Goal: Task Accomplishment & Management: Contribute content

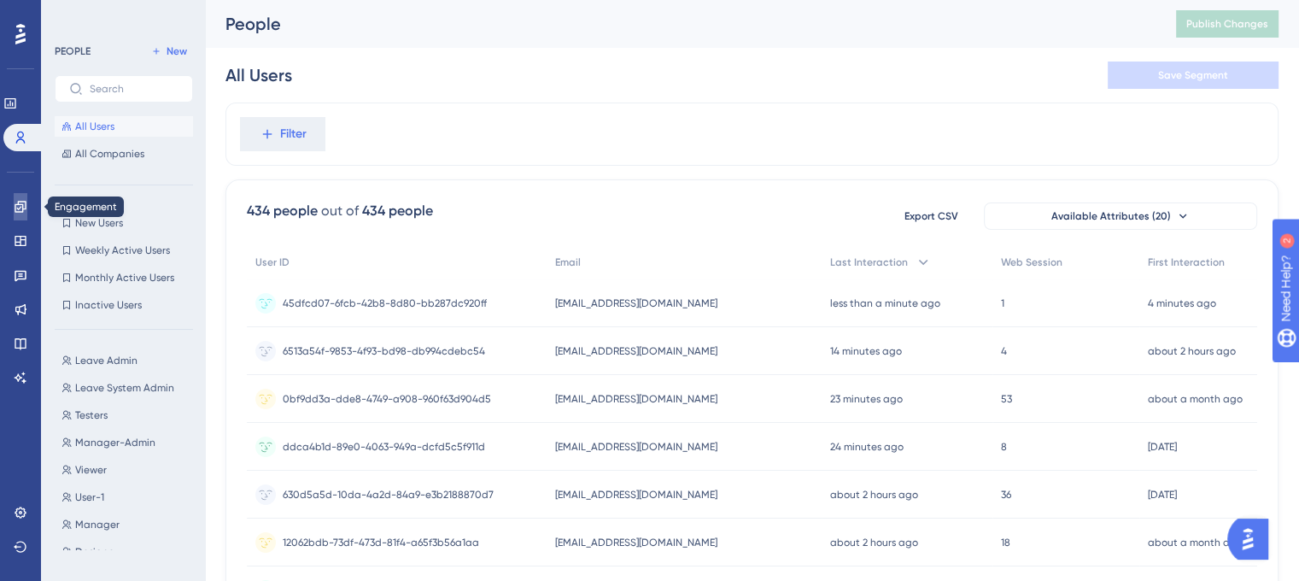
click at [26, 204] on icon at bounding box center [20, 206] width 11 height 11
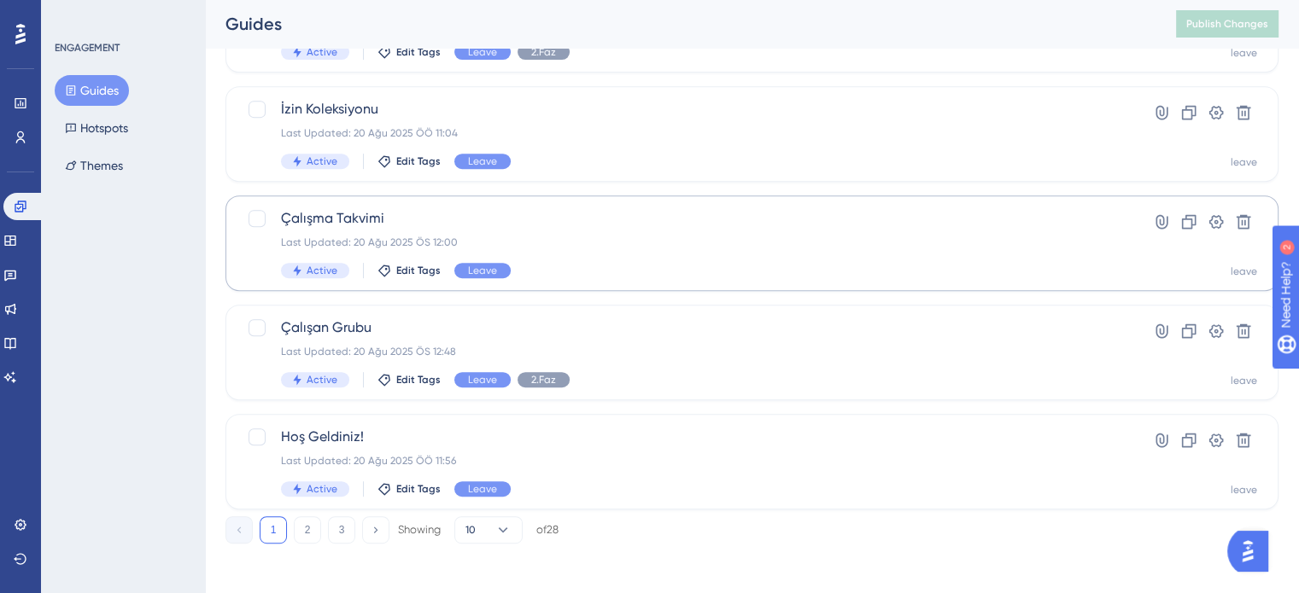
scroll to position [731, 0]
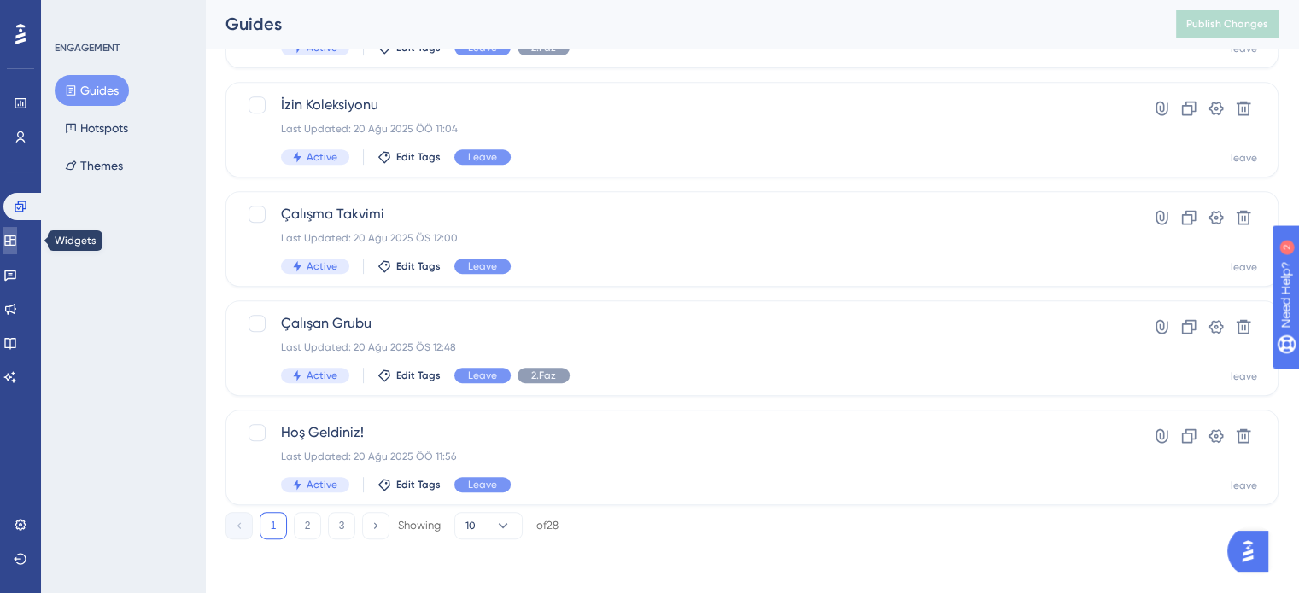
click at [15, 241] on icon at bounding box center [9, 241] width 11 height 10
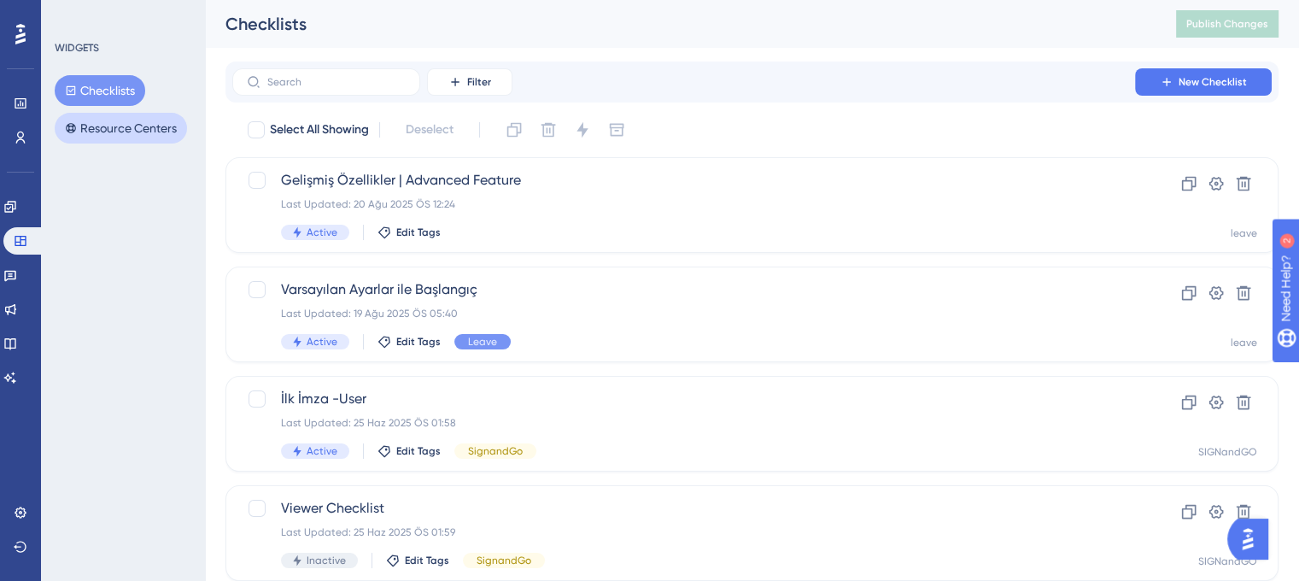
click at [154, 122] on button "Resource Centers" at bounding box center [121, 128] width 132 height 31
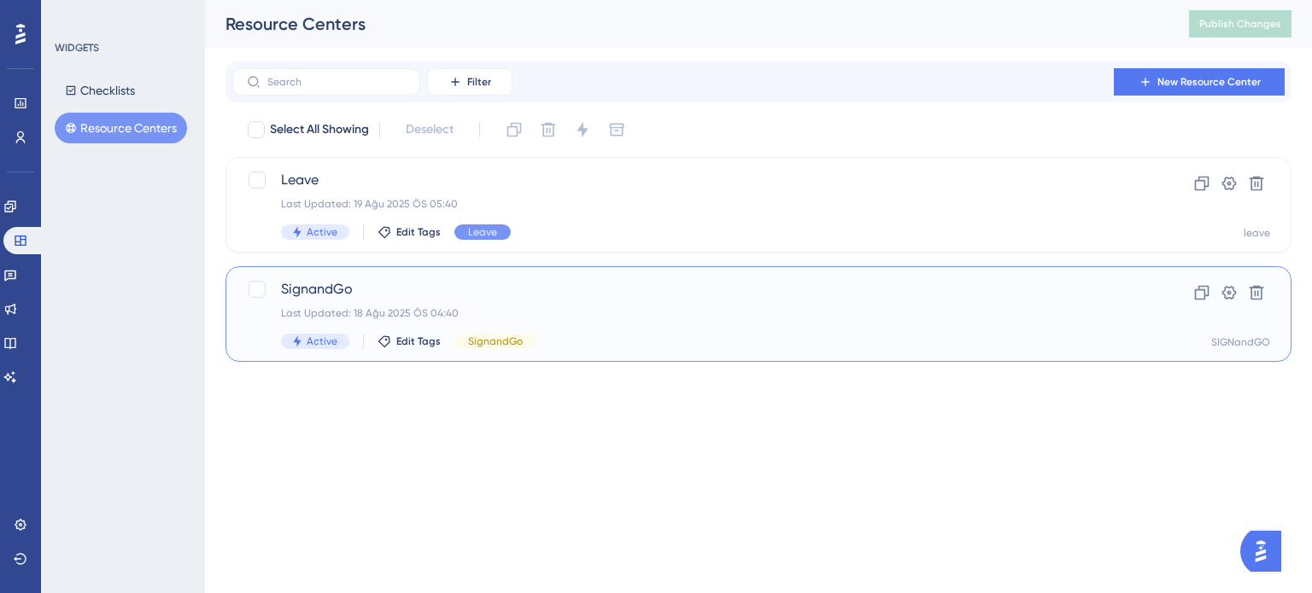
click at [673, 330] on div "SignandGo Last Updated: 18 Ağu 2025 ÖS 04:40 Active Edit Tags SignandGo" at bounding box center [690, 314] width 818 height 70
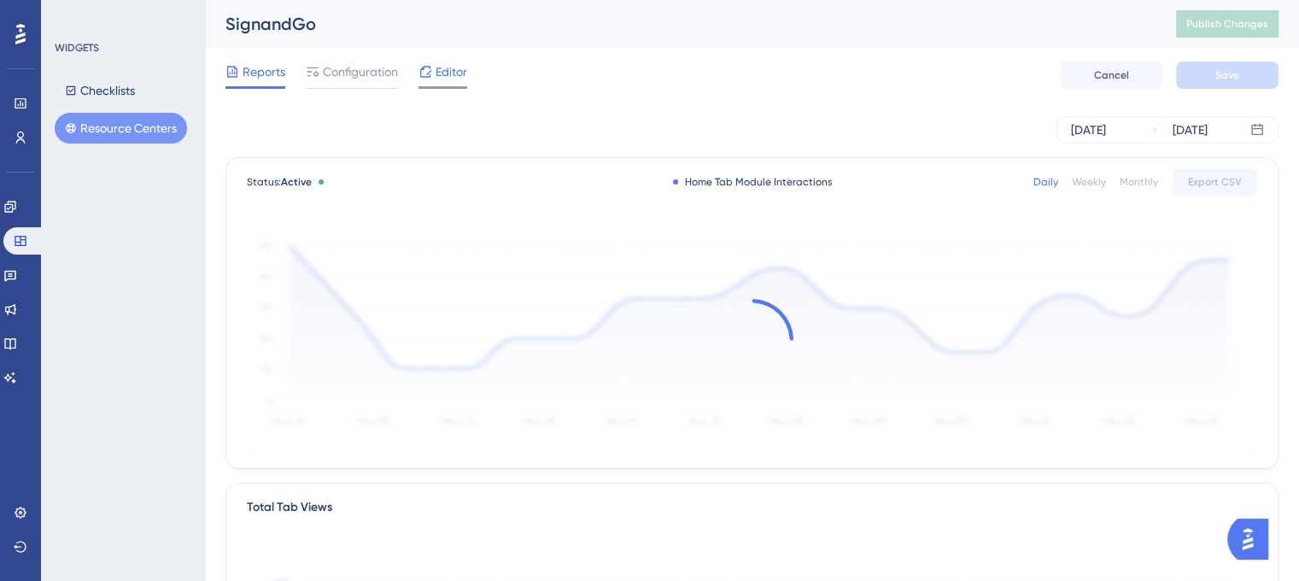
click at [454, 73] on span "Editor" at bounding box center [451, 71] width 32 height 20
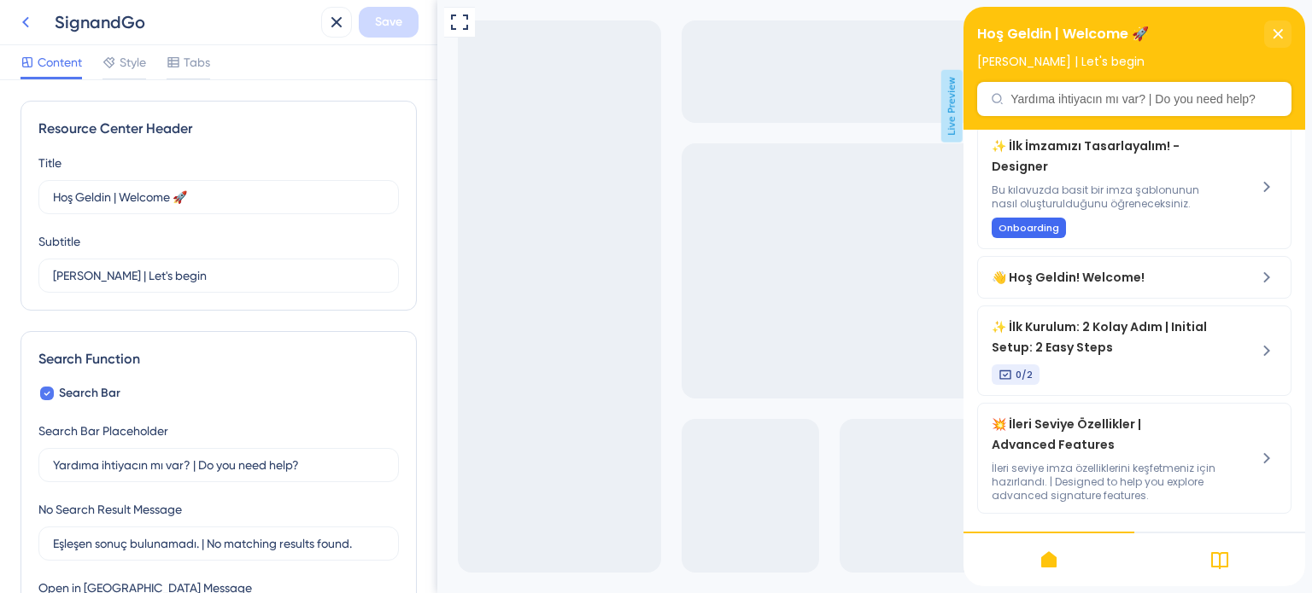
click at [30, 20] on icon at bounding box center [25, 22] width 20 height 20
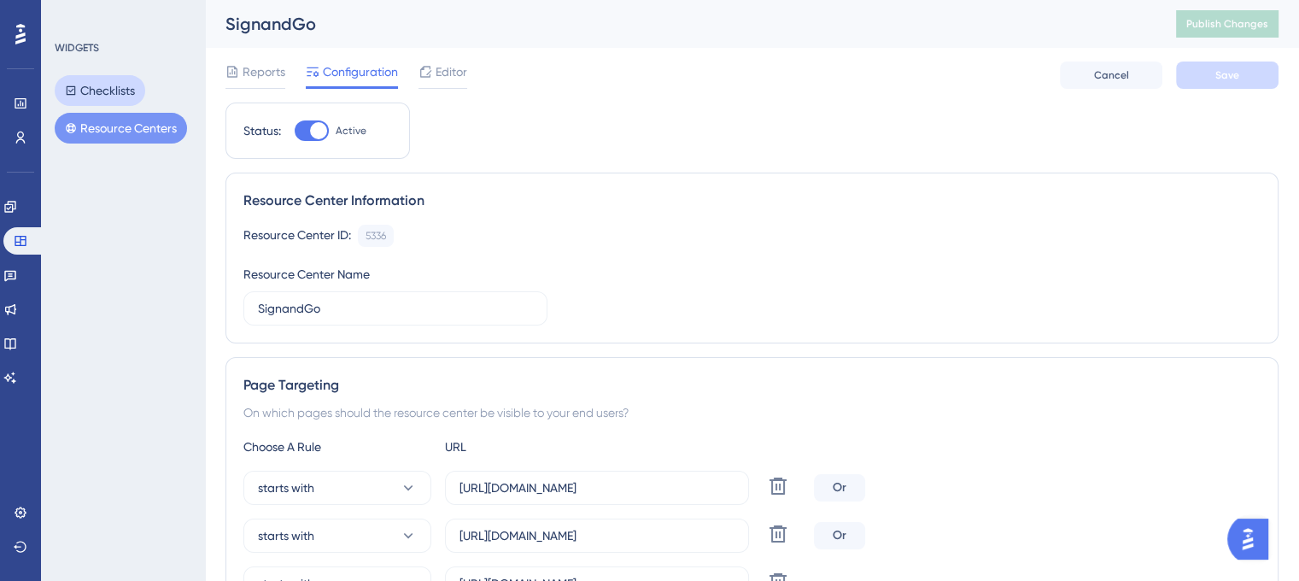
click at [113, 85] on button "Checklists" at bounding box center [100, 90] width 91 height 31
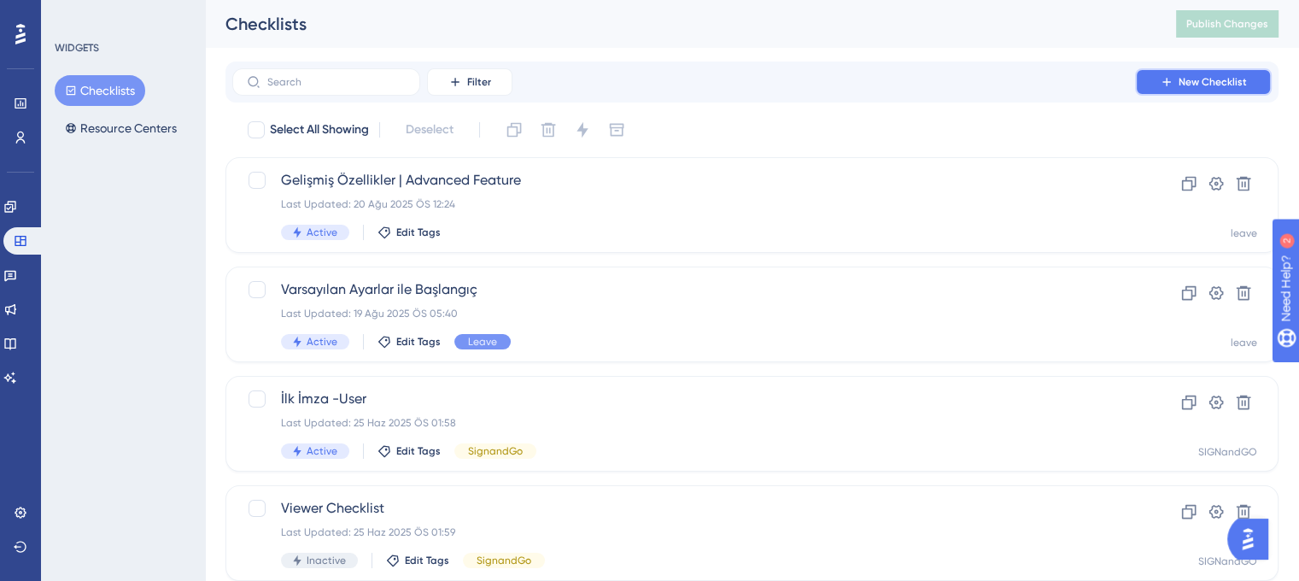
click at [1185, 85] on span "New Checklist" at bounding box center [1212, 82] width 68 height 14
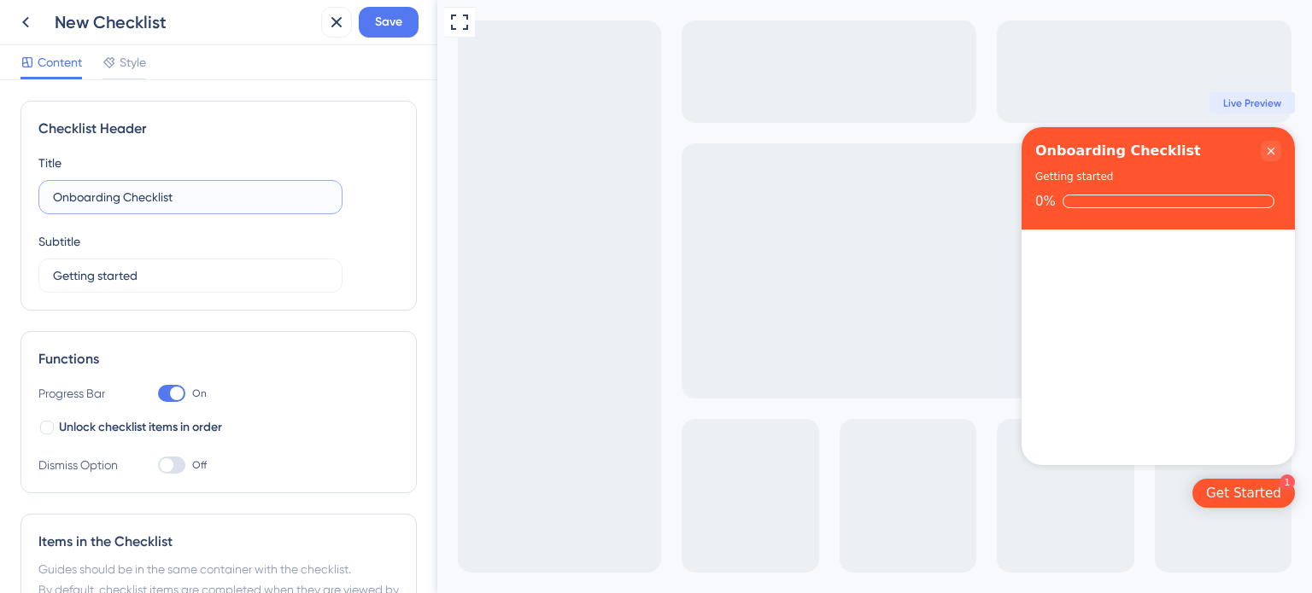
click at [226, 194] on input "Onboarding Checklist" at bounding box center [190, 197] width 275 height 19
type input "İ"
click at [32, 25] on icon at bounding box center [25, 22] width 20 height 20
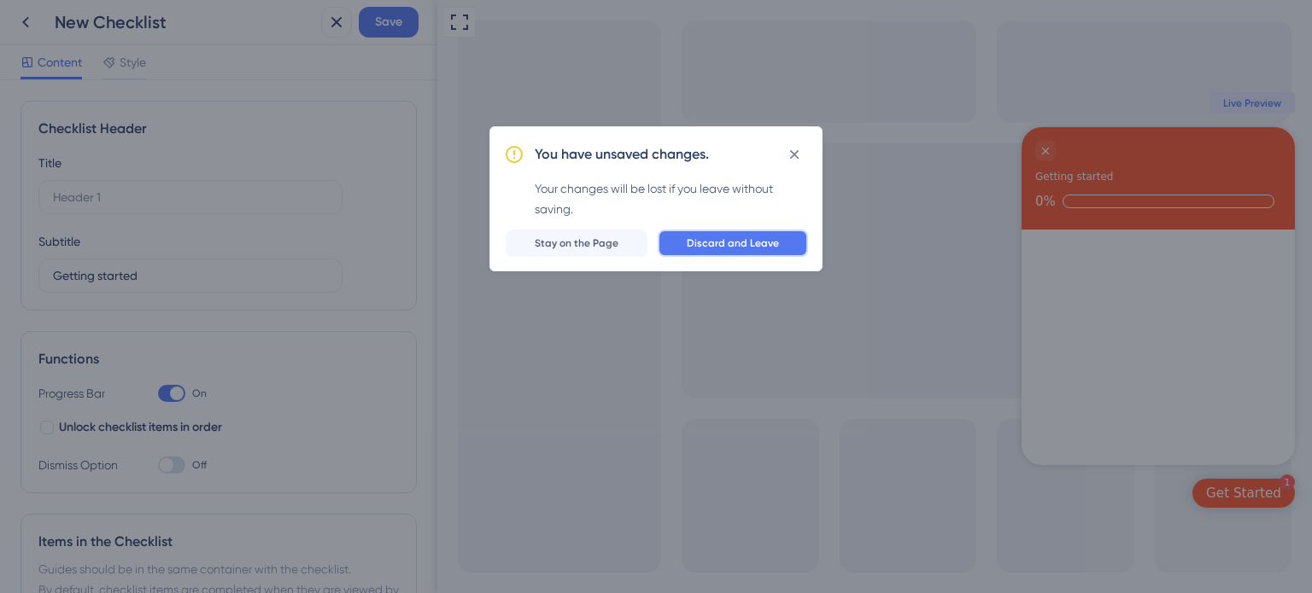
click at [734, 247] on span "Discard and Leave" at bounding box center [733, 244] width 92 height 14
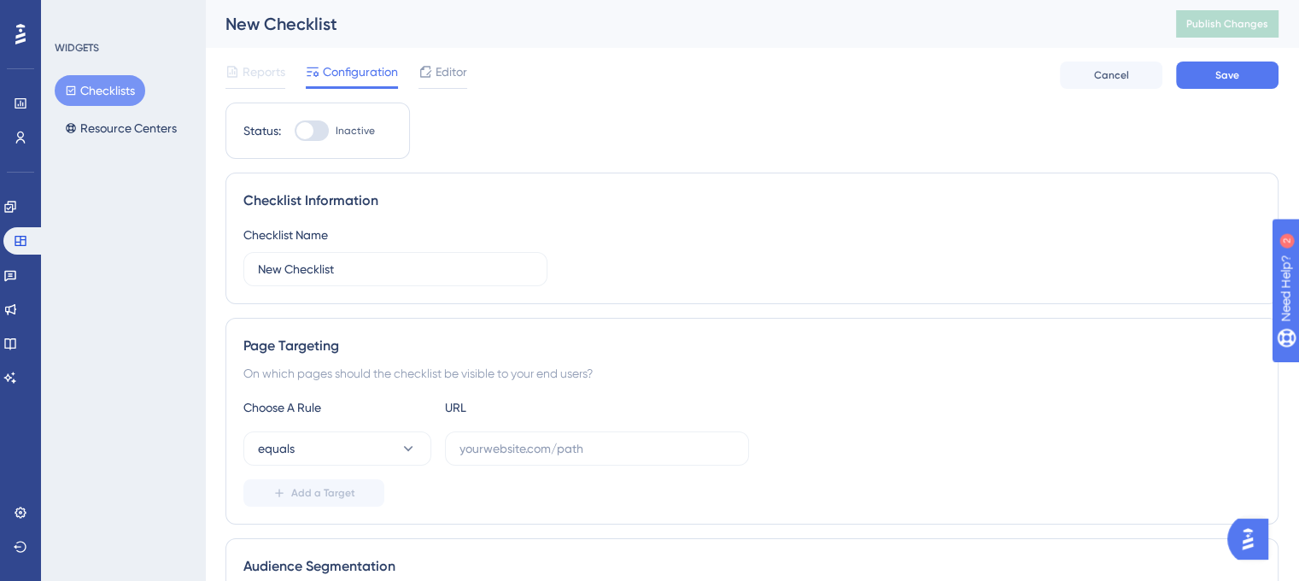
click at [99, 91] on button "Checklists" at bounding box center [100, 90] width 91 height 31
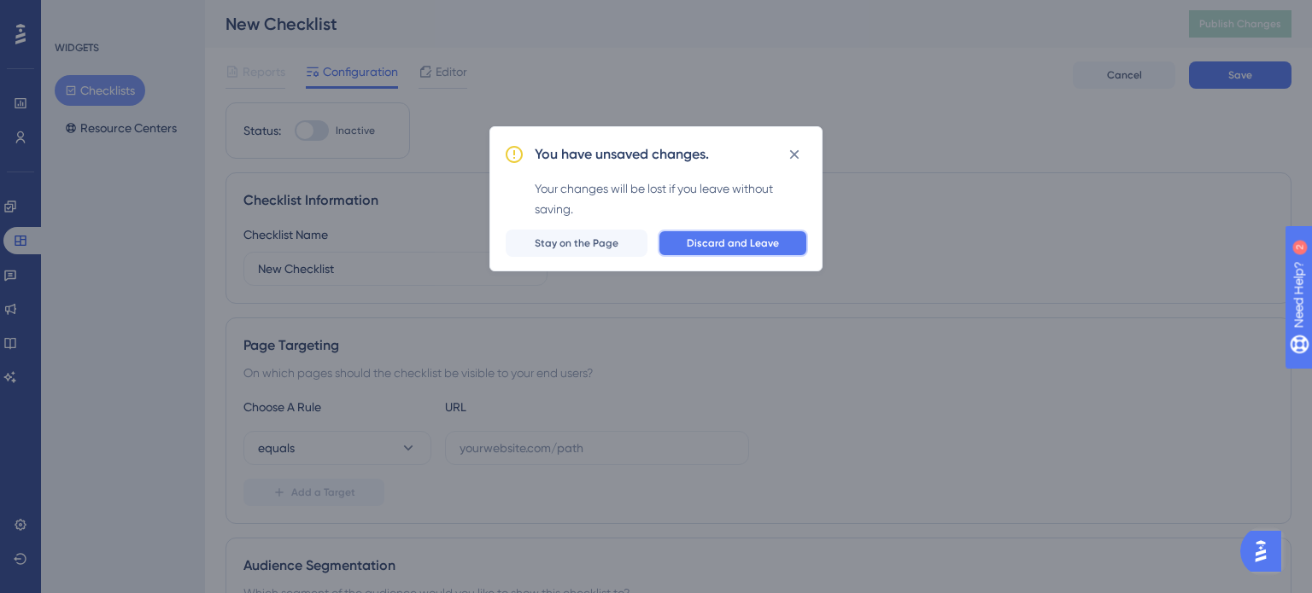
click at [752, 248] on span "Discard and Leave" at bounding box center [733, 244] width 92 height 14
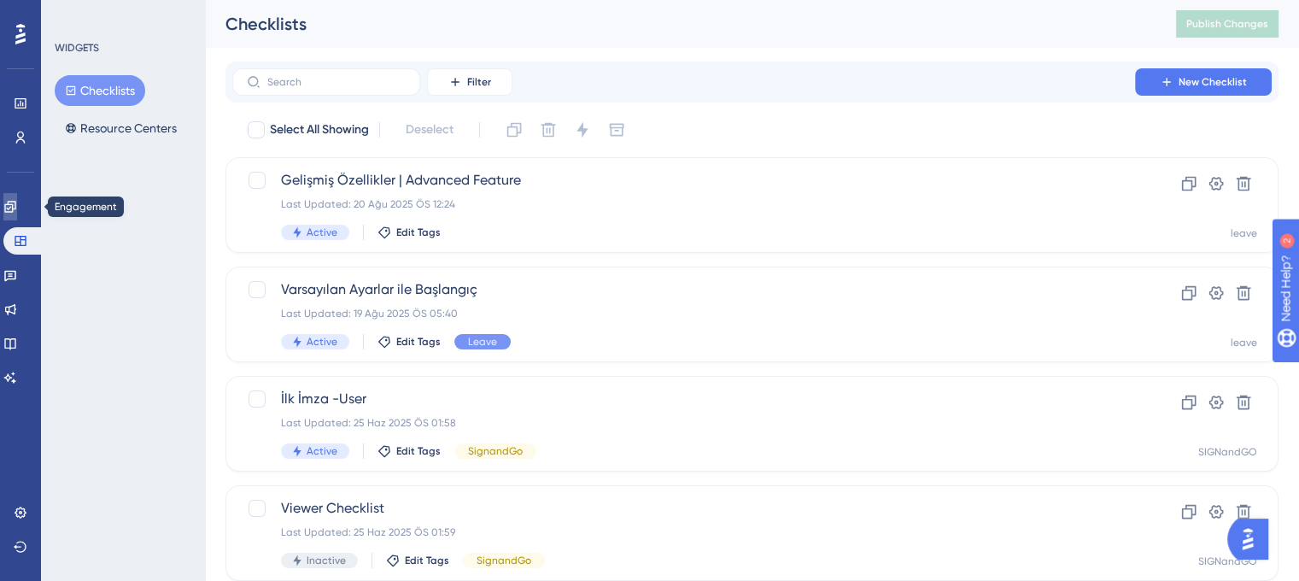
click at [9, 201] on link at bounding box center [10, 206] width 14 height 27
